Goal: Task Accomplishment & Management: Use online tool/utility

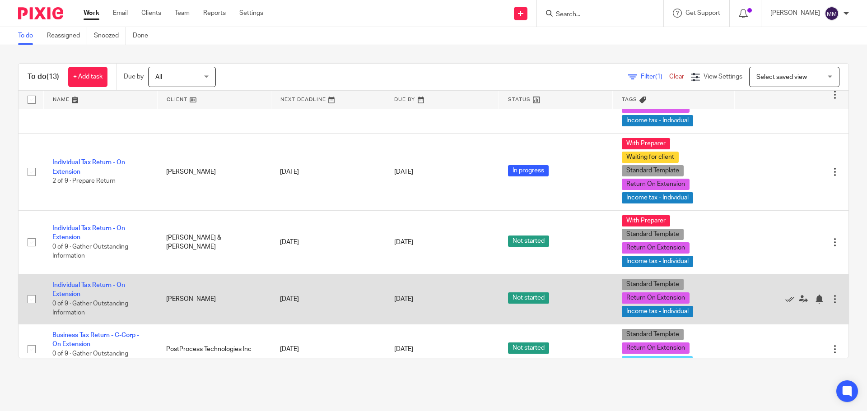
scroll to position [200, 0]
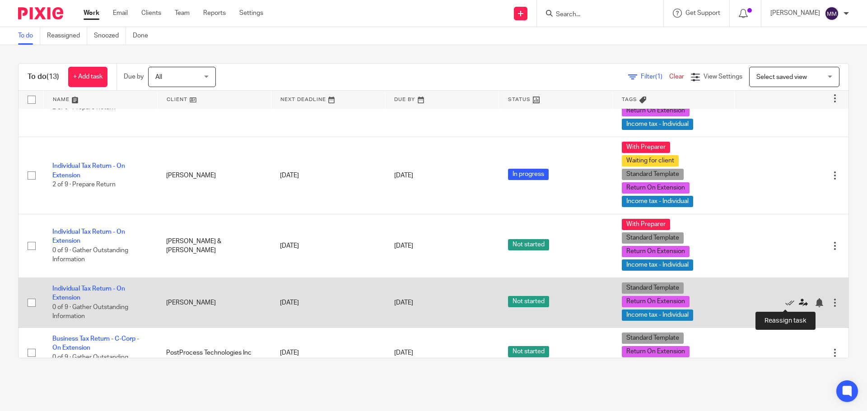
click at [799, 304] on icon at bounding box center [803, 303] width 9 height 9
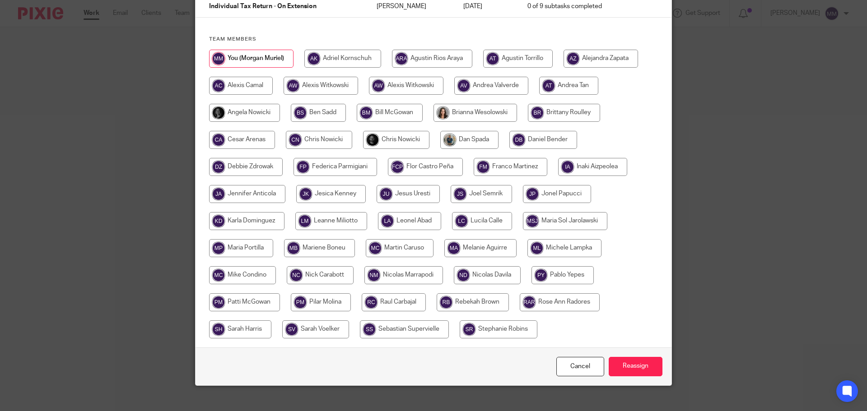
scroll to position [90, 0]
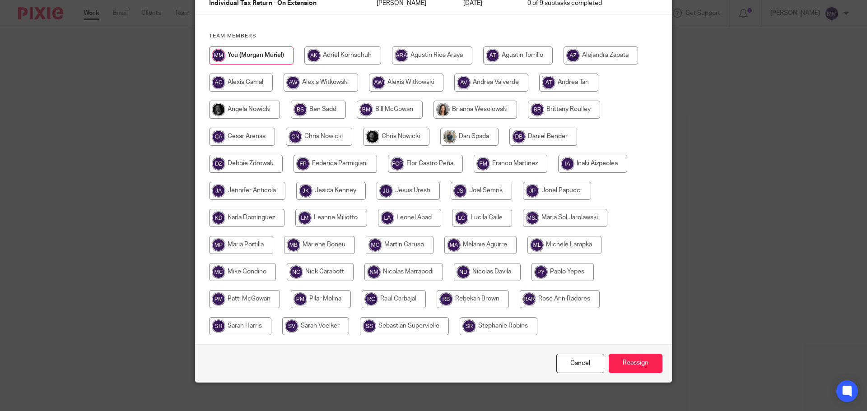
click at [328, 216] on input "radio" at bounding box center [331, 218] width 72 height 18
radio input "true"
click at [649, 363] on input "Reassign" at bounding box center [636, 363] width 54 height 19
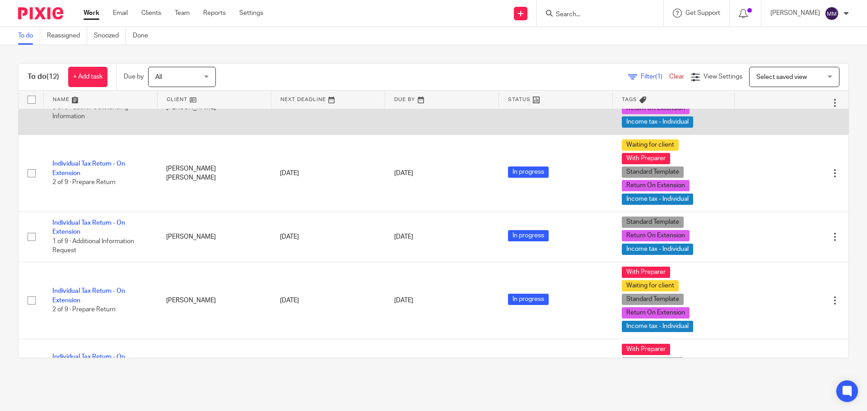
scroll to position [90, 0]
